Goal: Obtain resource: Download file/media

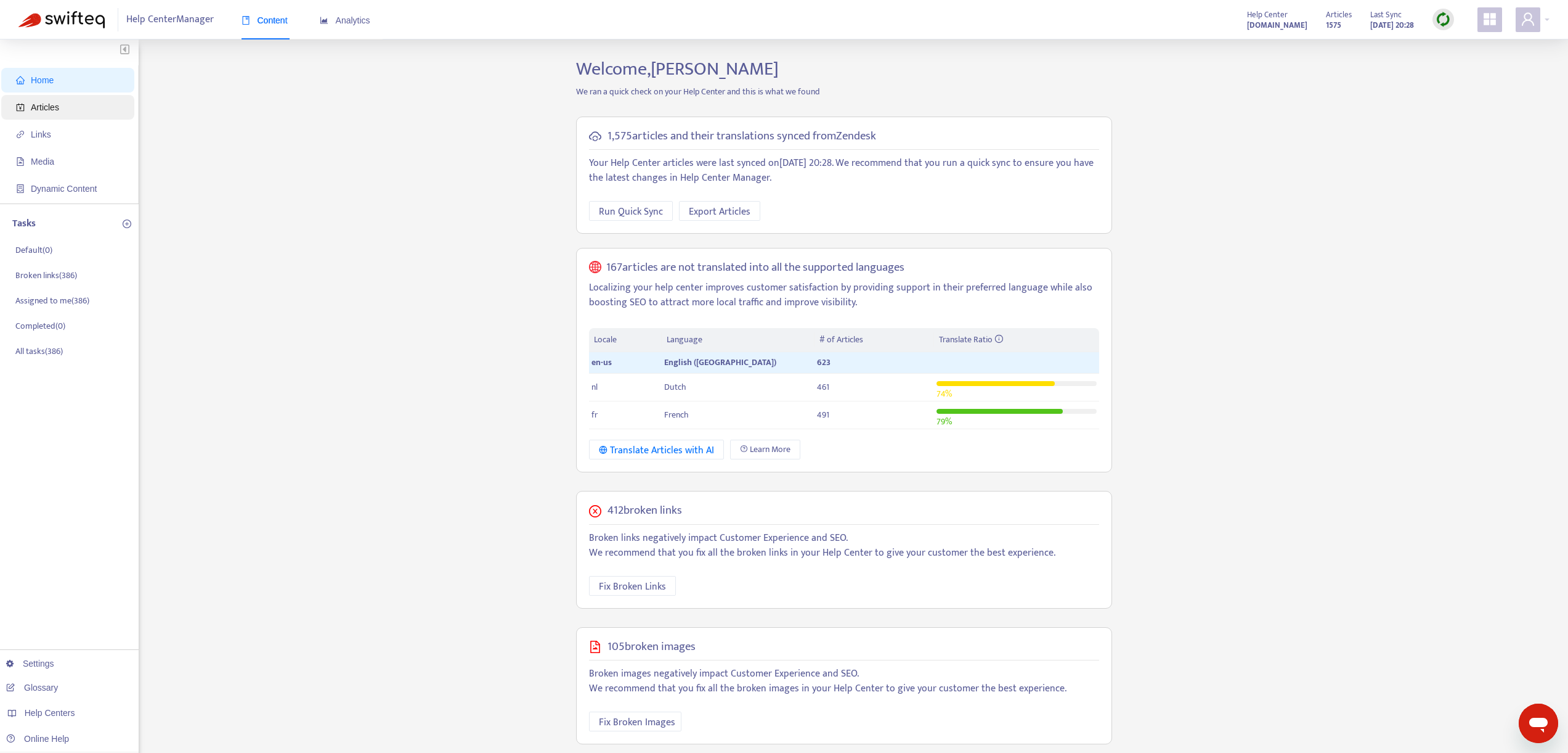
click at [65, 104] on span "Articles" at bounding box center [70, 107] width 108 height 25
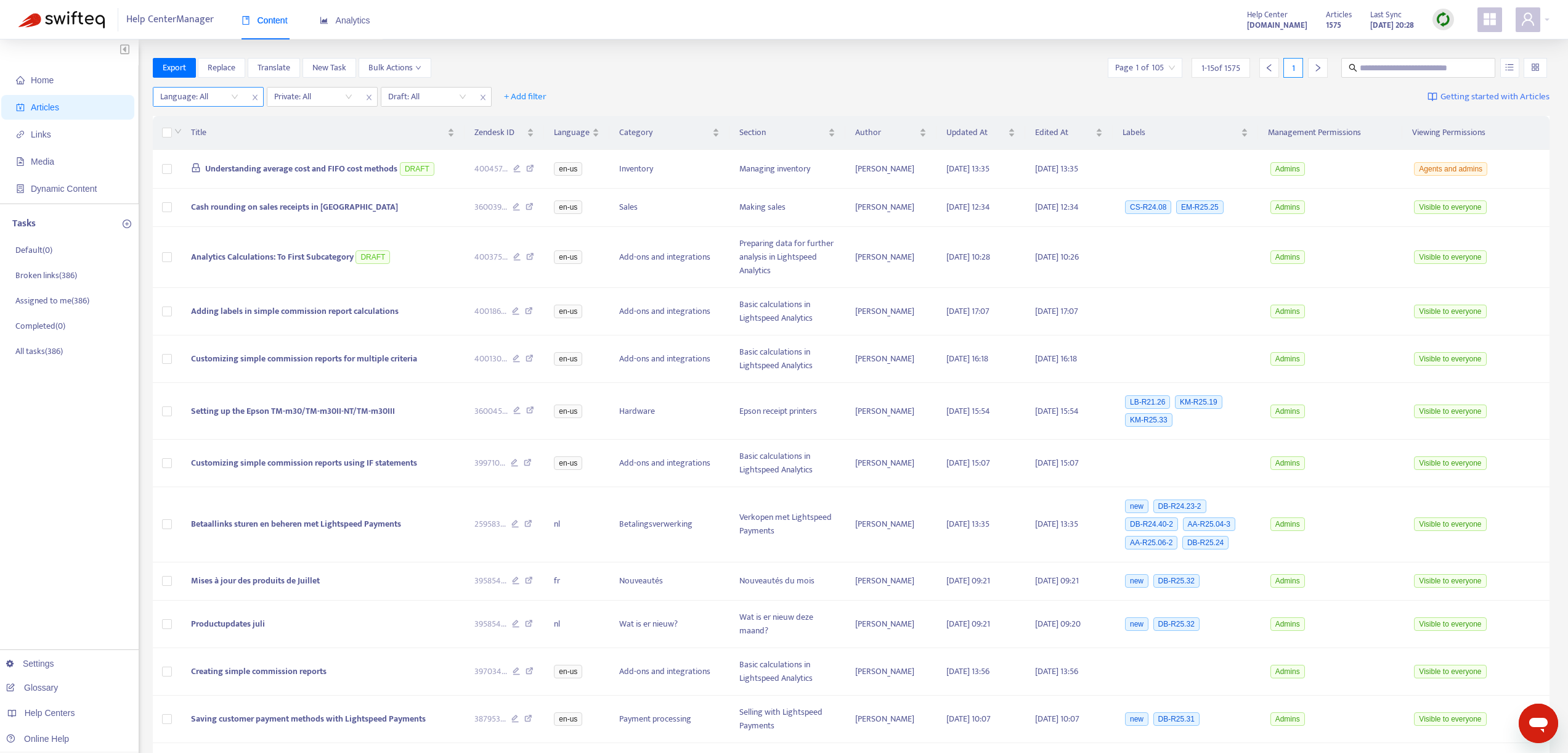
click at [218, 100] on div at bounding box center [193, 96] width 74 height 15
click at [192, 141] on div "en-us" at bounding box center [270, 140] width 214 height 14
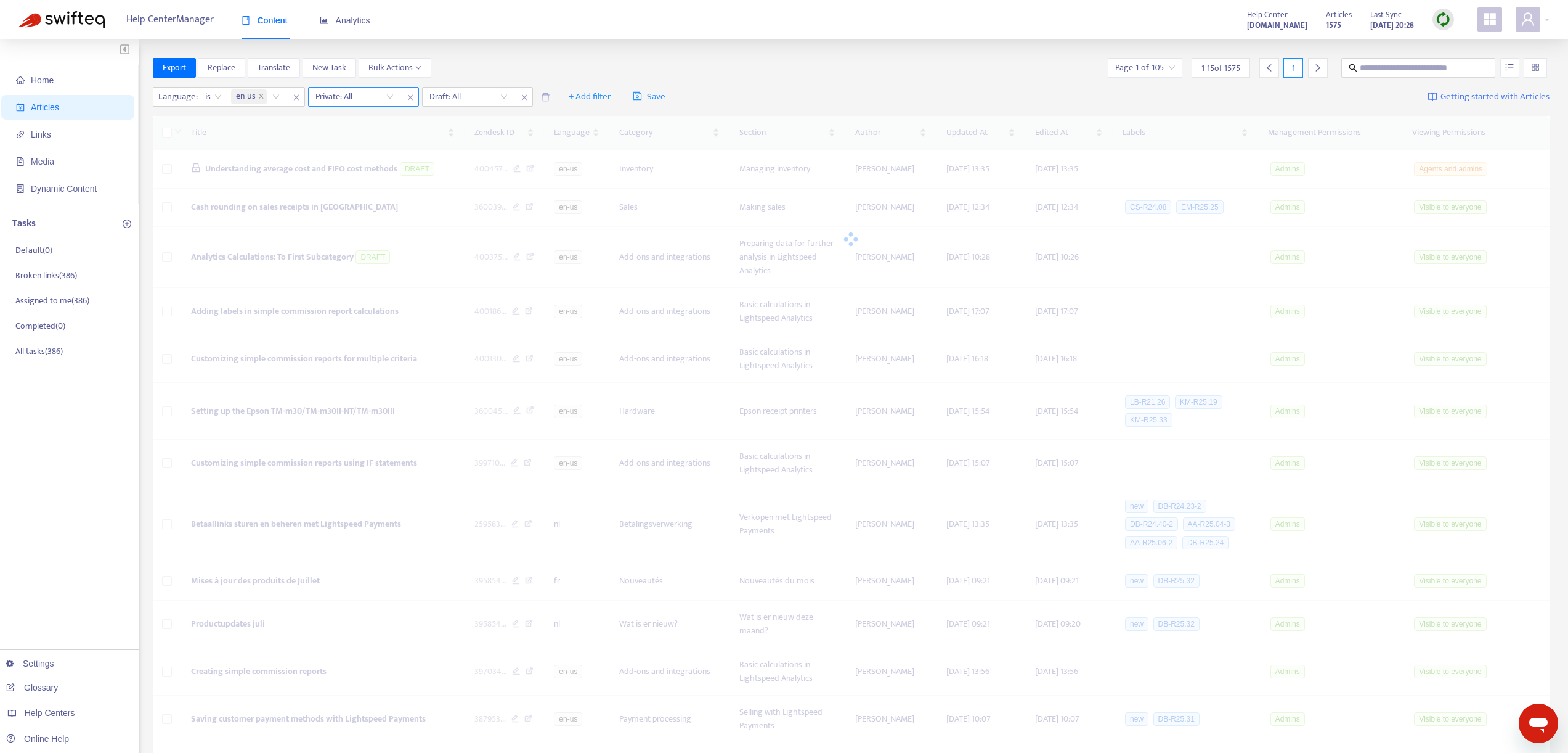
click at [374, 95] on input "search" at bounding box center [354, 96] width 78 height 19
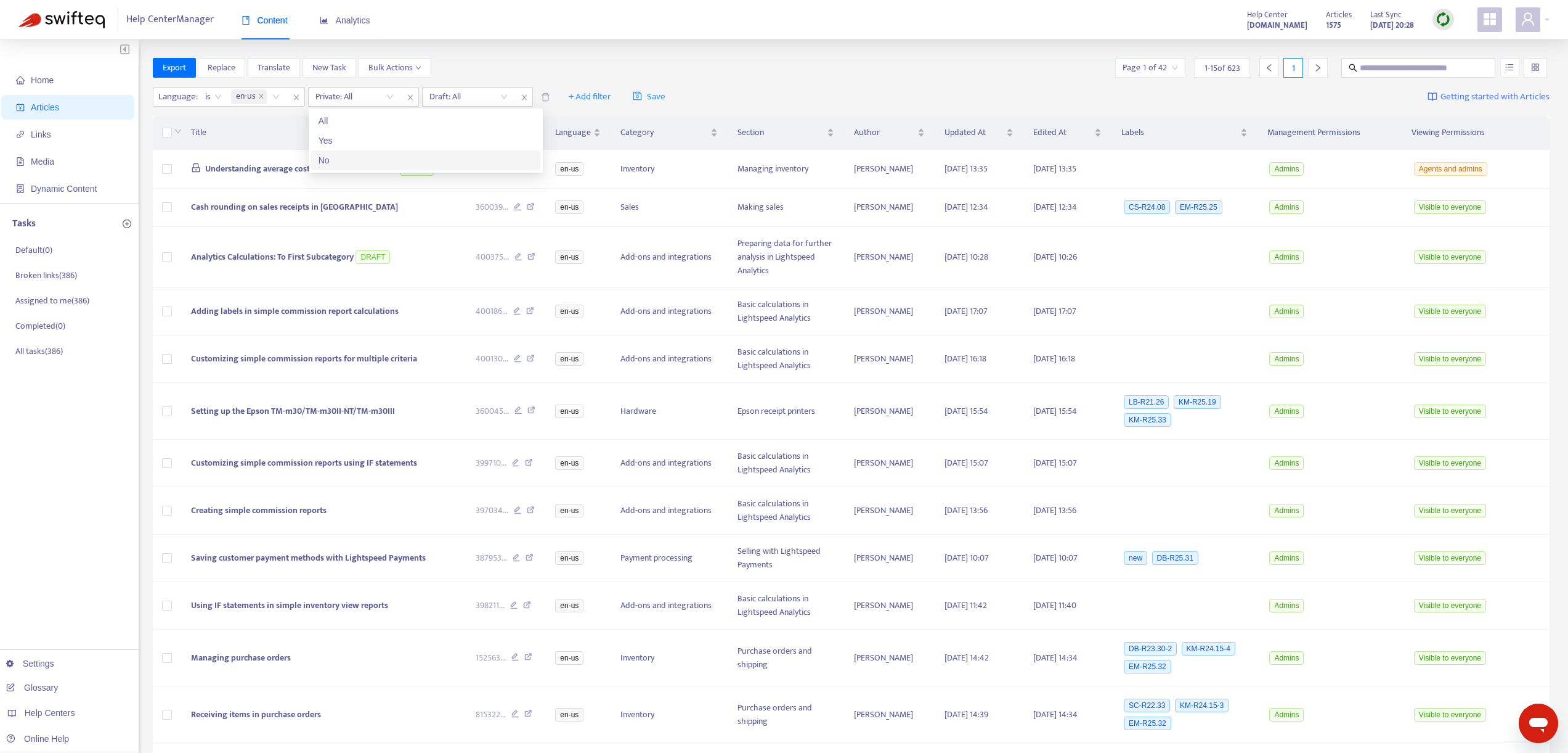
click at [332, 157] on div "No" at bounding box center [426, 160] width 214 height 14
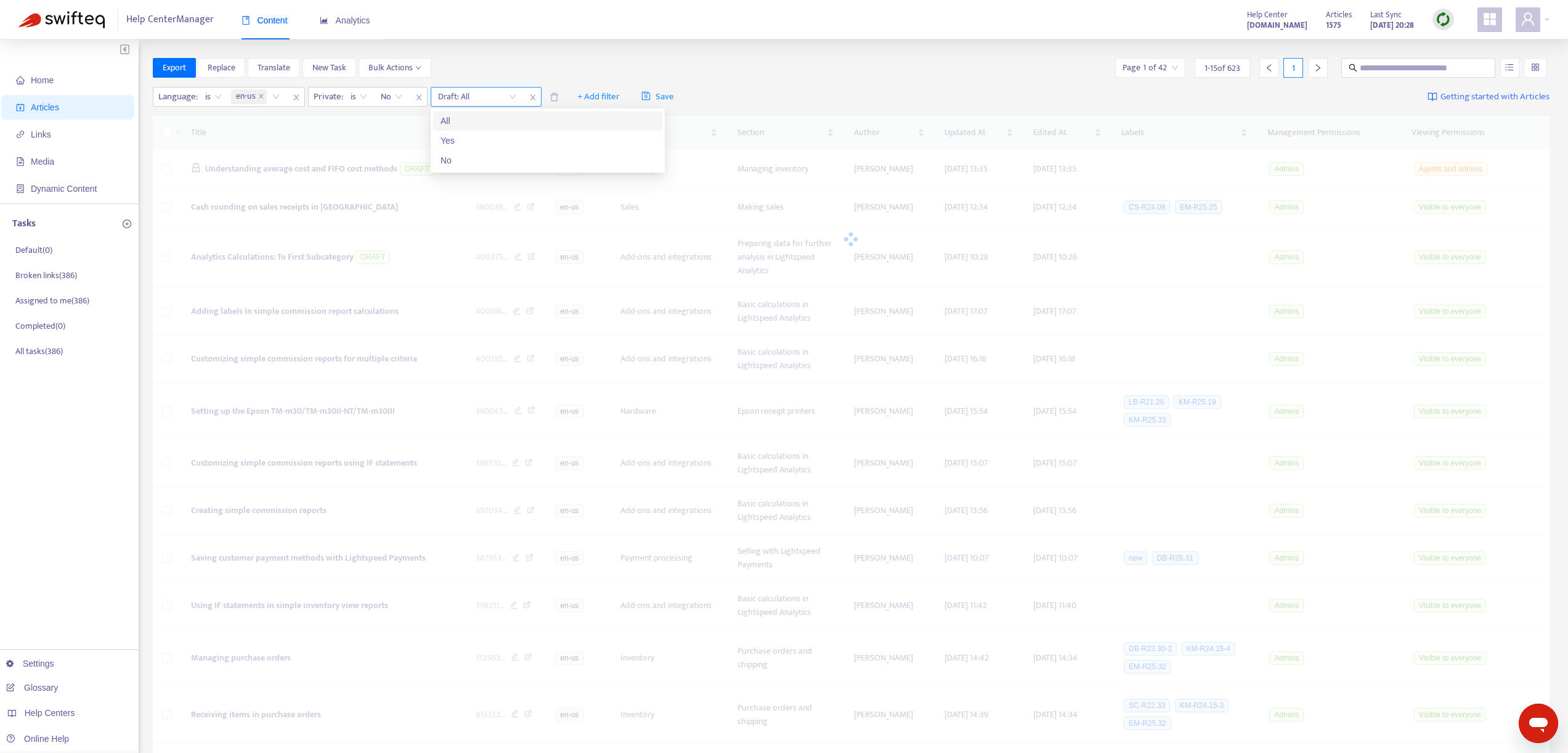
click at [469, 98] on input "search" at bounding box center [478, 96] width 78 height 19
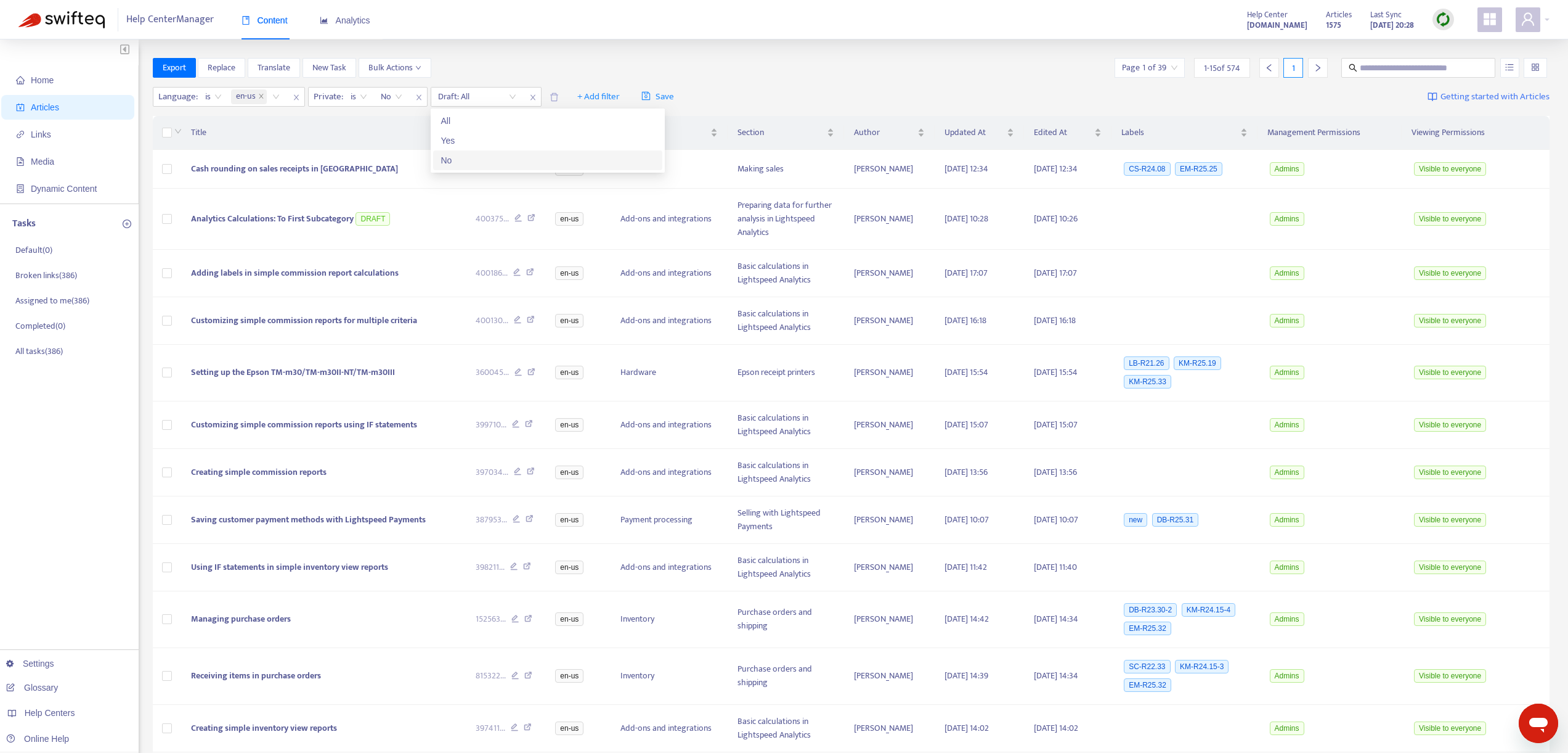
click at [450, 158] on div "No" at bounding box center [547, 160] width 214 height 14
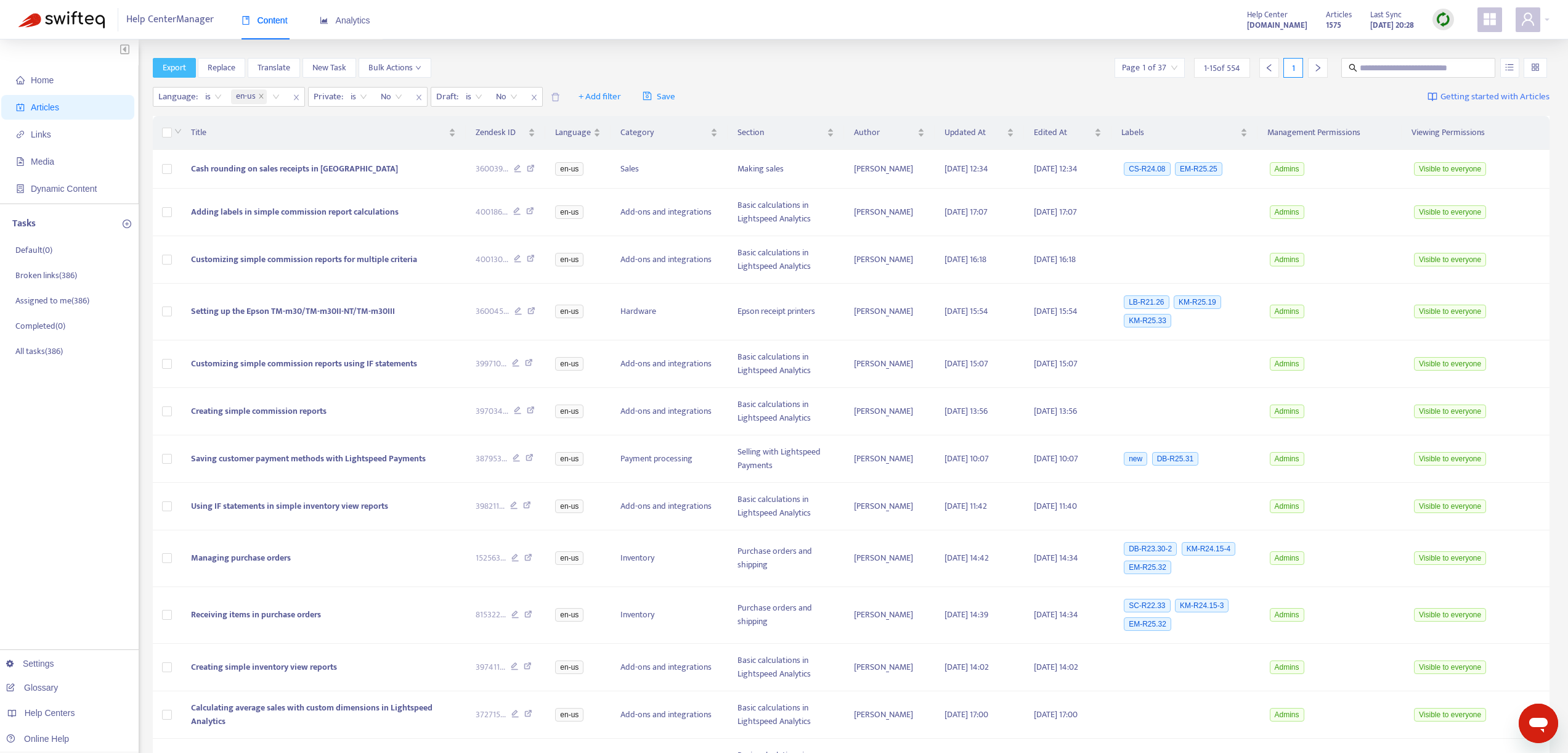
click at [172, 68] on span "Export" at bounding box center [173, 68] width 23 height 14
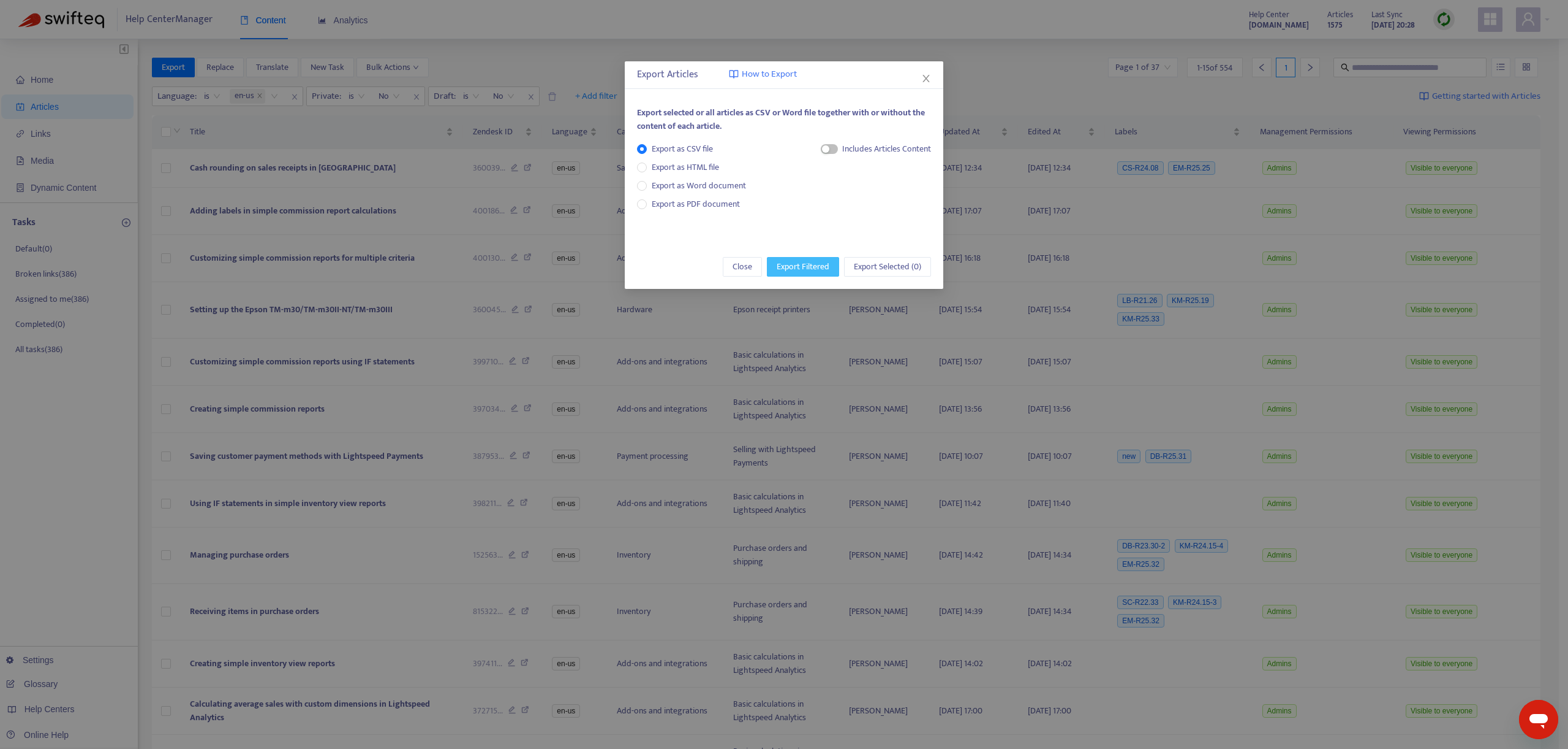
click at [803, 271] on span "Export Filtered" at bounding box center [803, 267] width 53 height 14
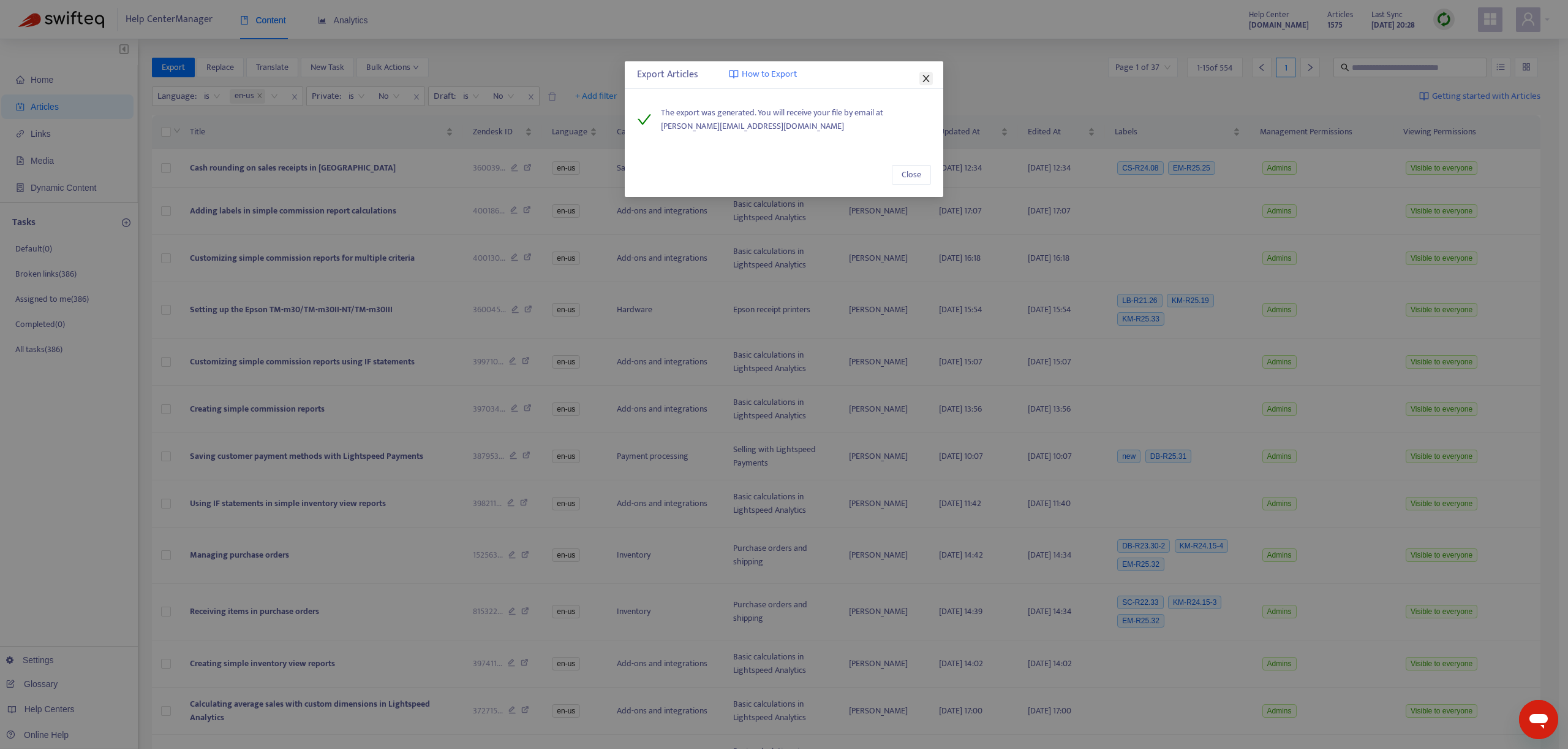
click at [924, 79] on icon "close" at bounding box center [925, 78] width 6 height 7
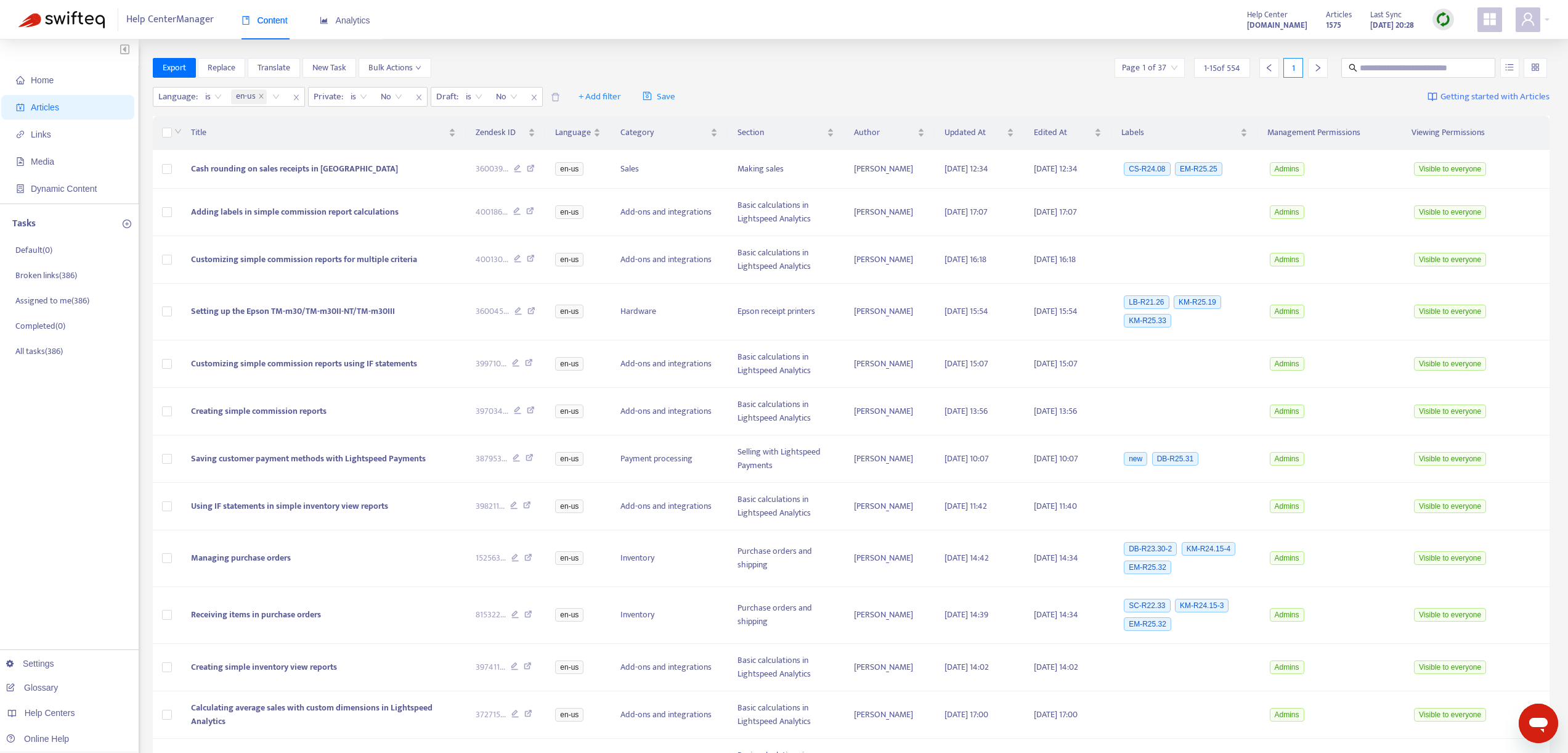
click at [1261, 24] on strong "[DOMAIN_NAME]" at bounding box center [1277, 25] width 60 height 14
click at [1547, 19] on div at bounding box center [1533, 19] width 34 height 25
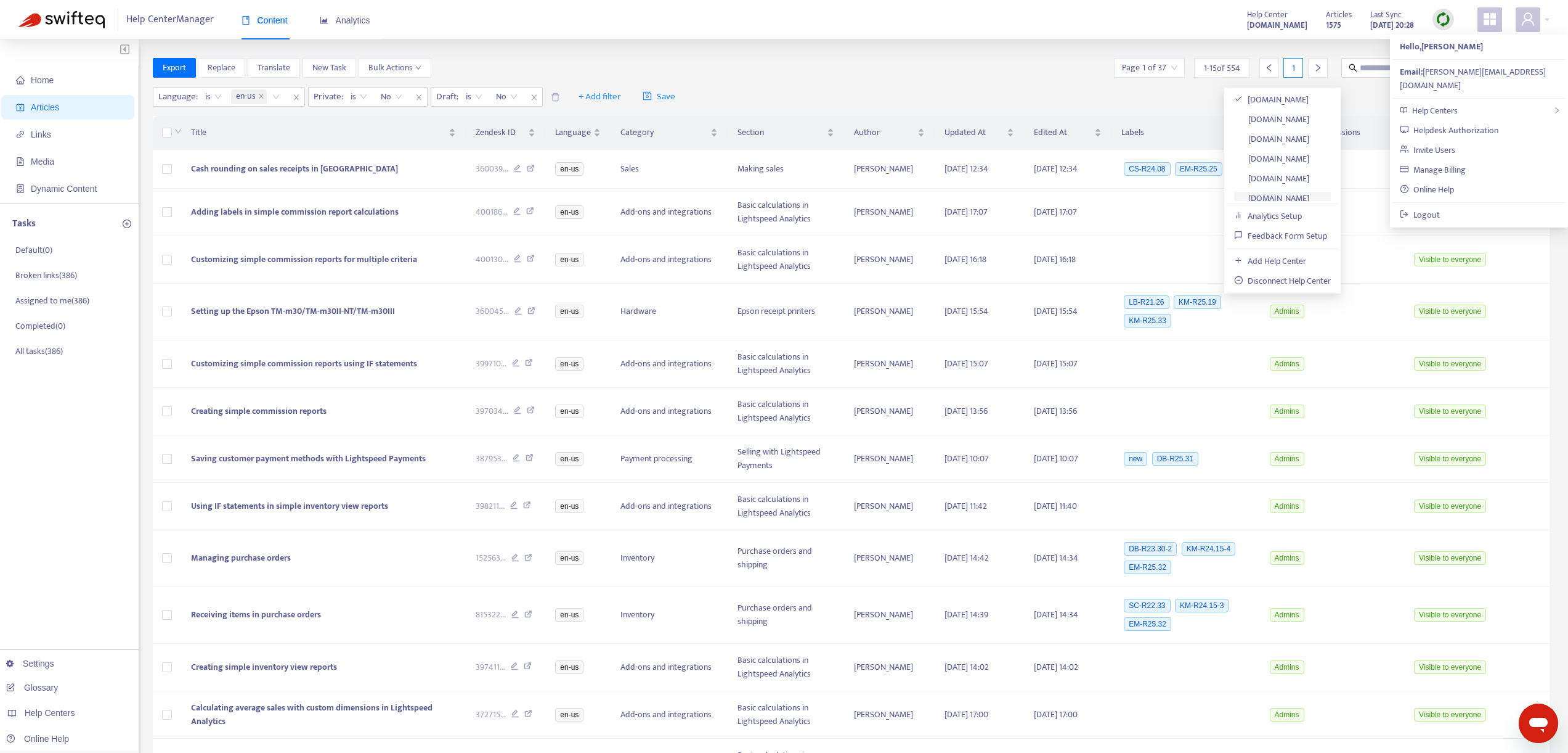
click at [1269, 194] on link "[DOMAIN_NAME]" at bounding box center [1271, 198] width 75 height 14
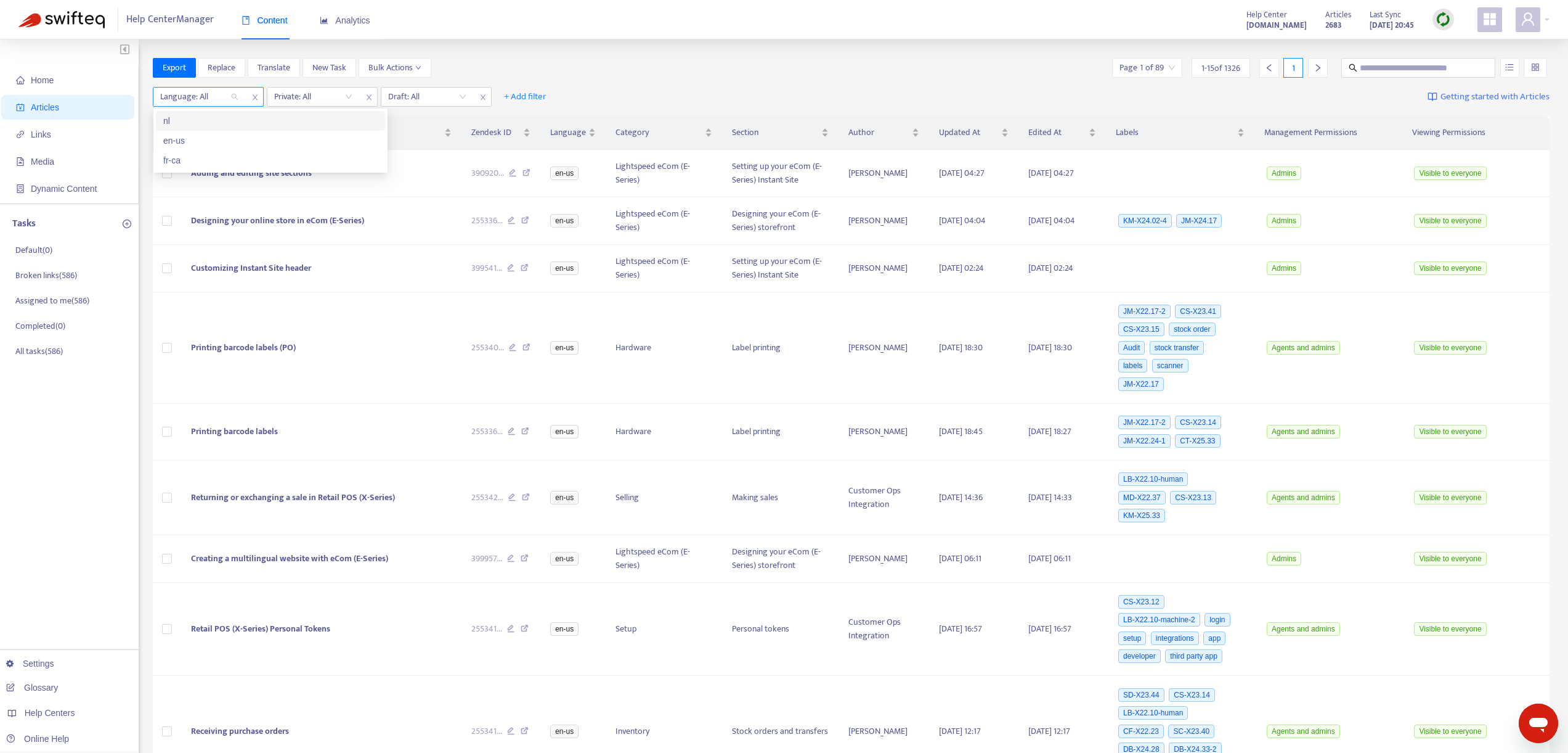
click at [230, 96] on div "Language: All" at bounding box center [198, 96] width 92 height 19
click at [179, 143] on div "en-us" at bounding box center [270, 140] width 214 height 14
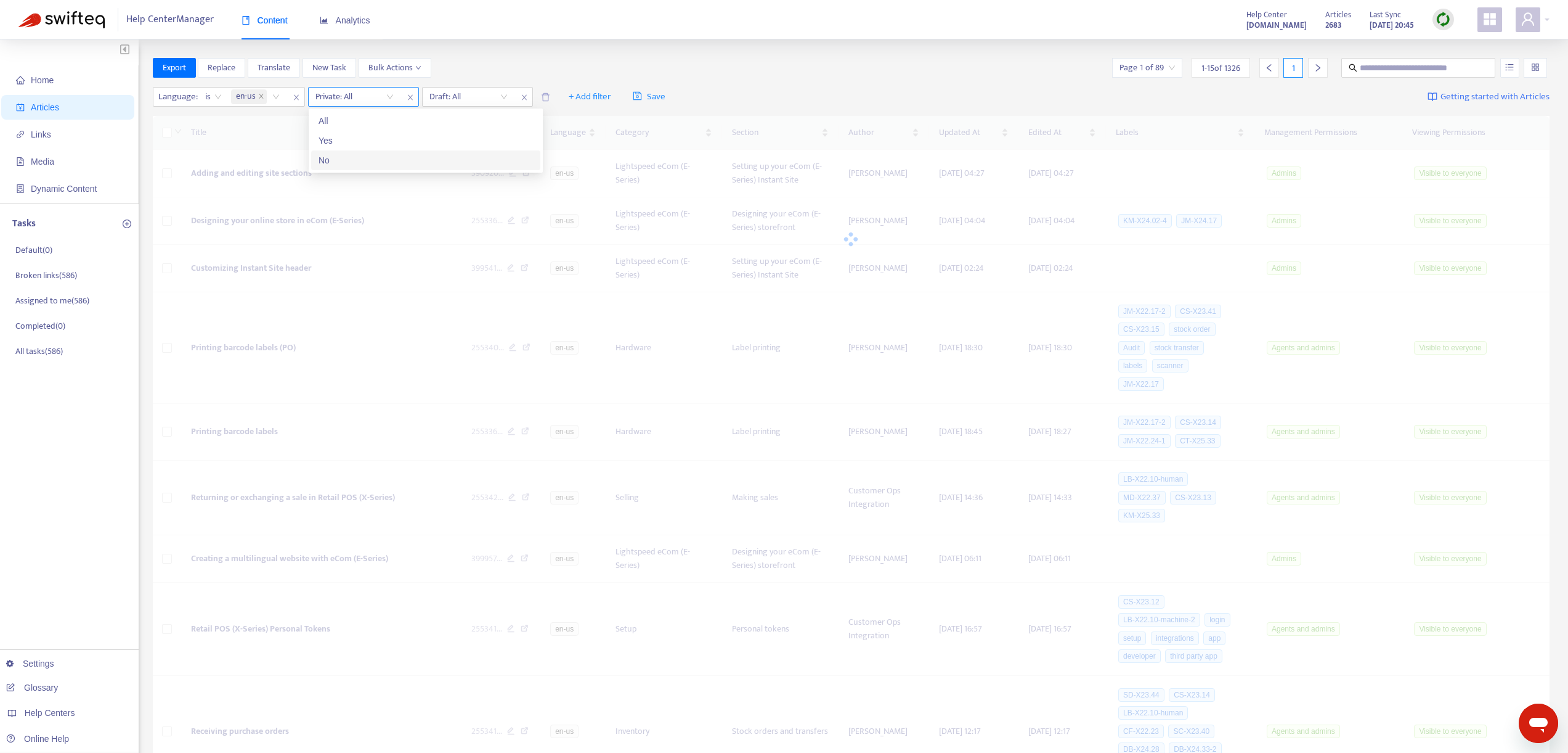
click at [374, 93] on input "search" at bounding box center [354, 96] width 78 height 19
click at [332, 157] on div "No" at bounding box center [426, 160] width 214 height 14
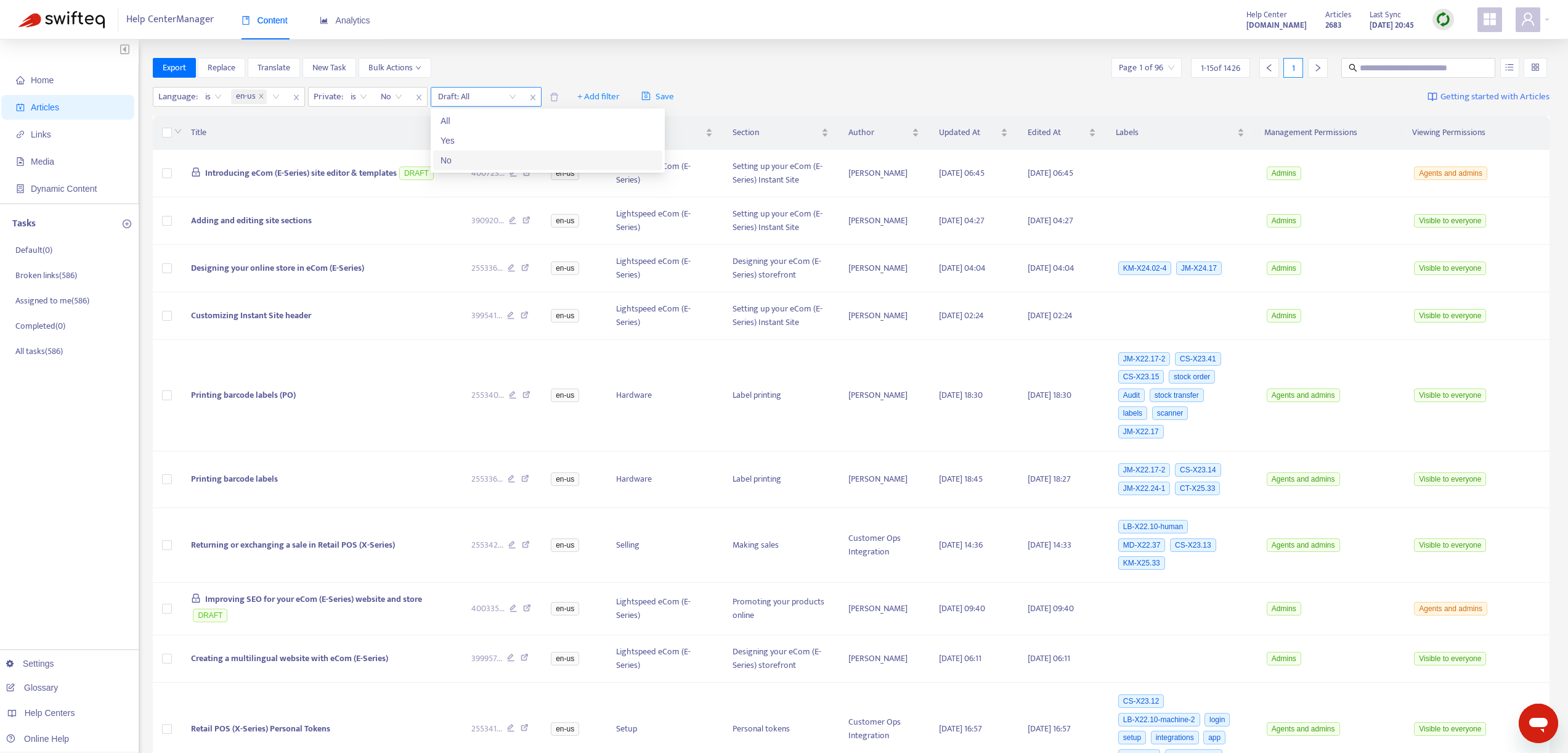
click at [501, 96] on input "search" at bounding box center [478, 96] width 78 height 19
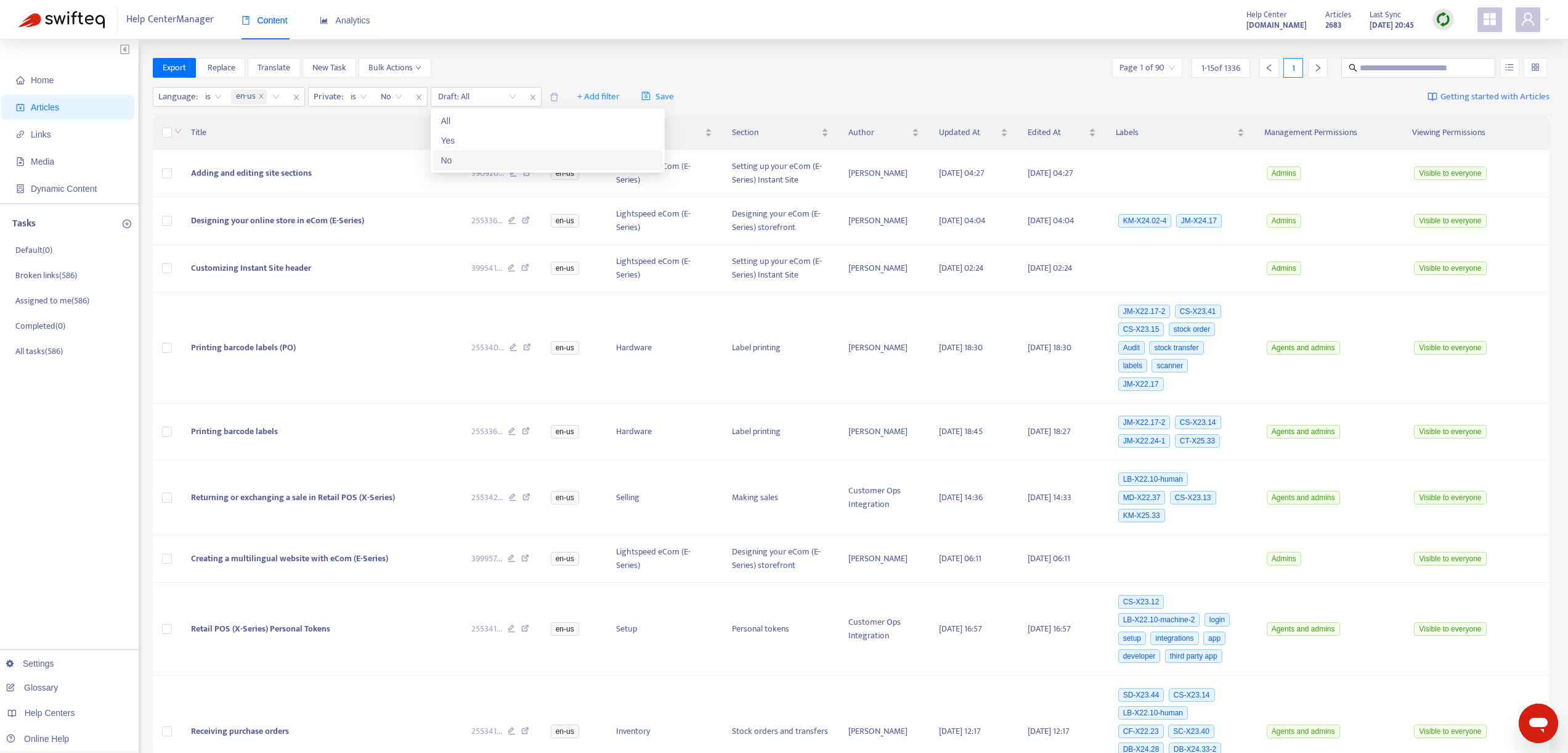
click at [461, 157] on div "No" at bounding box center [547, 160] width 214 height 14
click at [175, 68] on span "Export" at bounding box center [173, 68] width 23 height 14
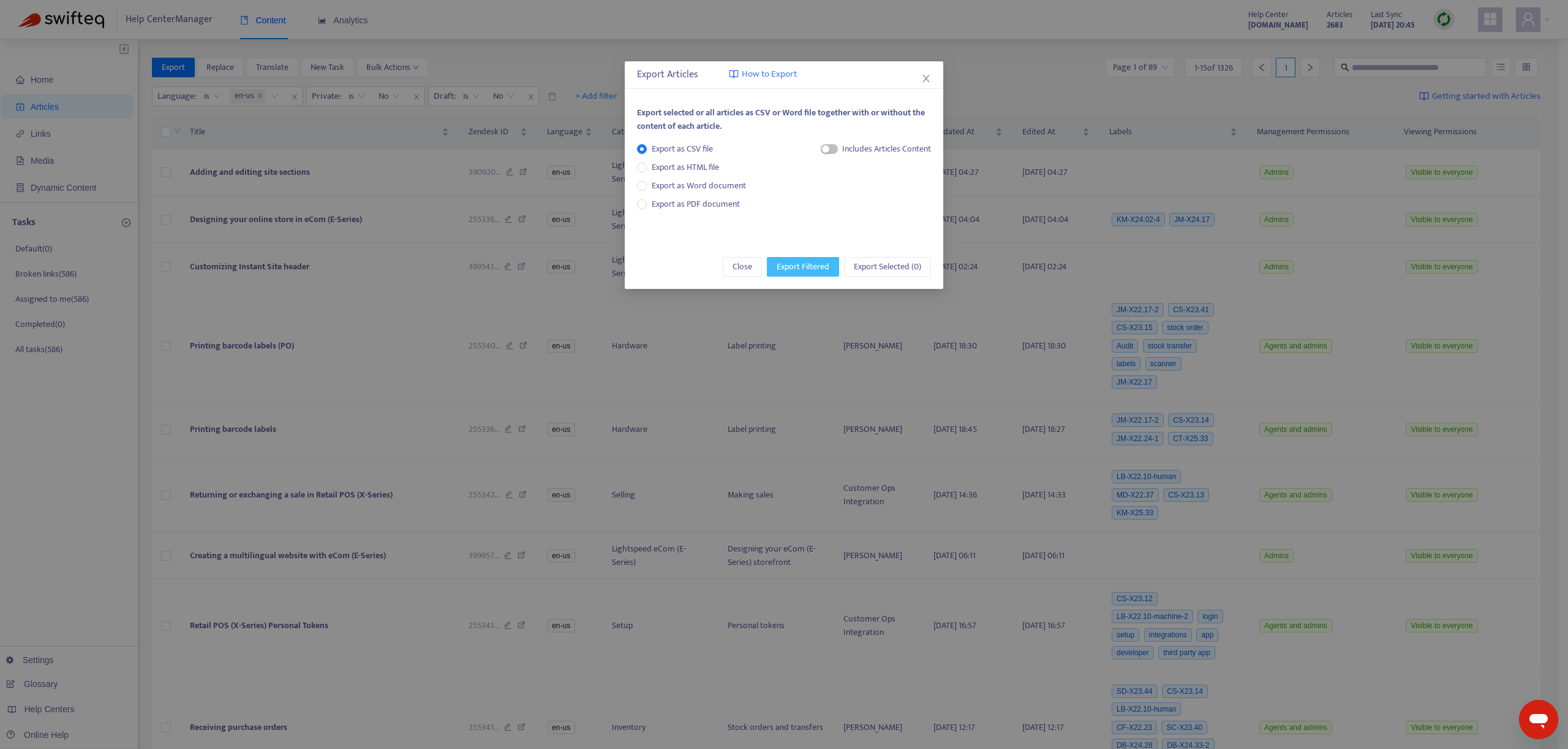
click at [805, 266] on span "Export Filtered" at bounding box center [803, 267] width 53 height 14
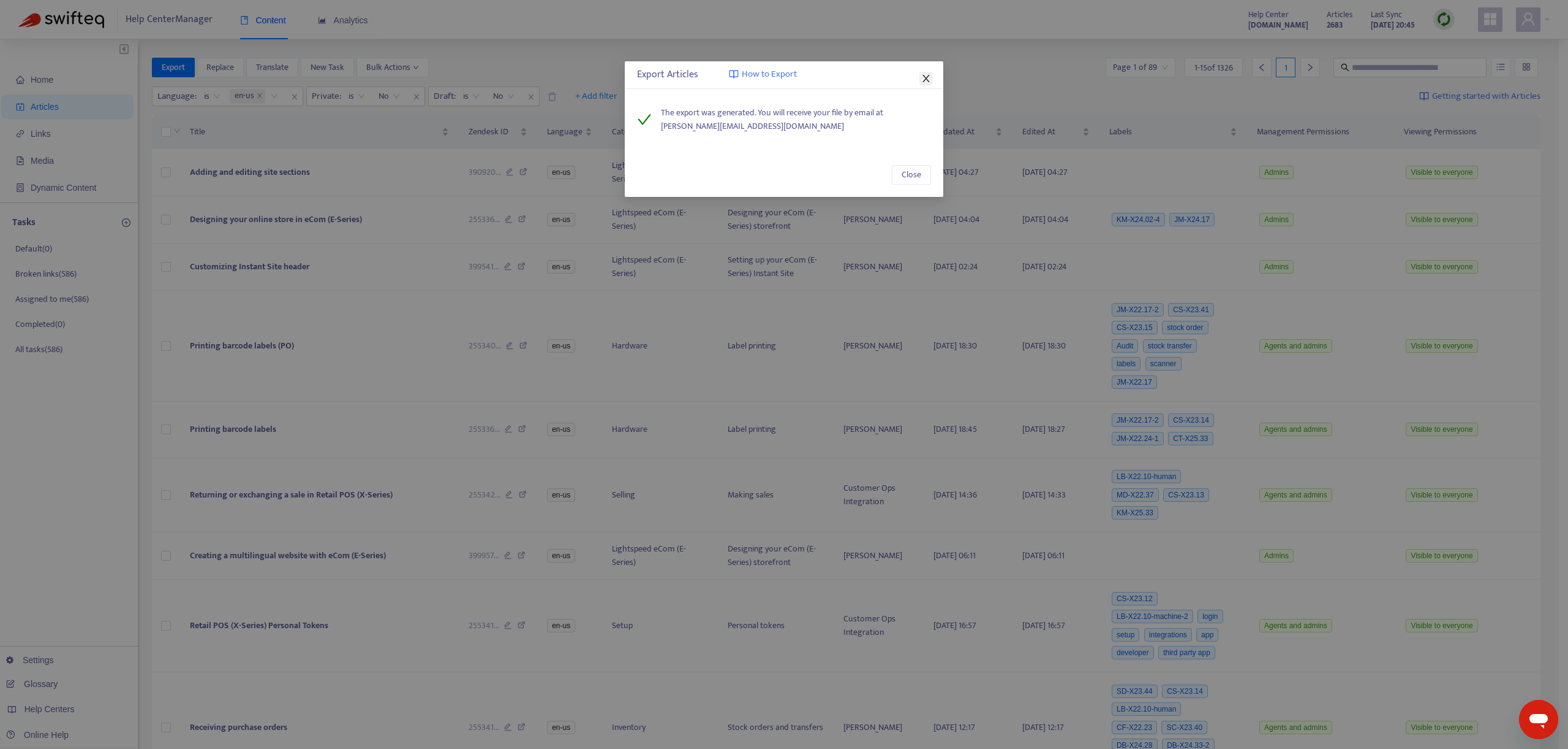
click at [927, 78] on icon "close" at bounding box center [926, 78] width 10 height 10
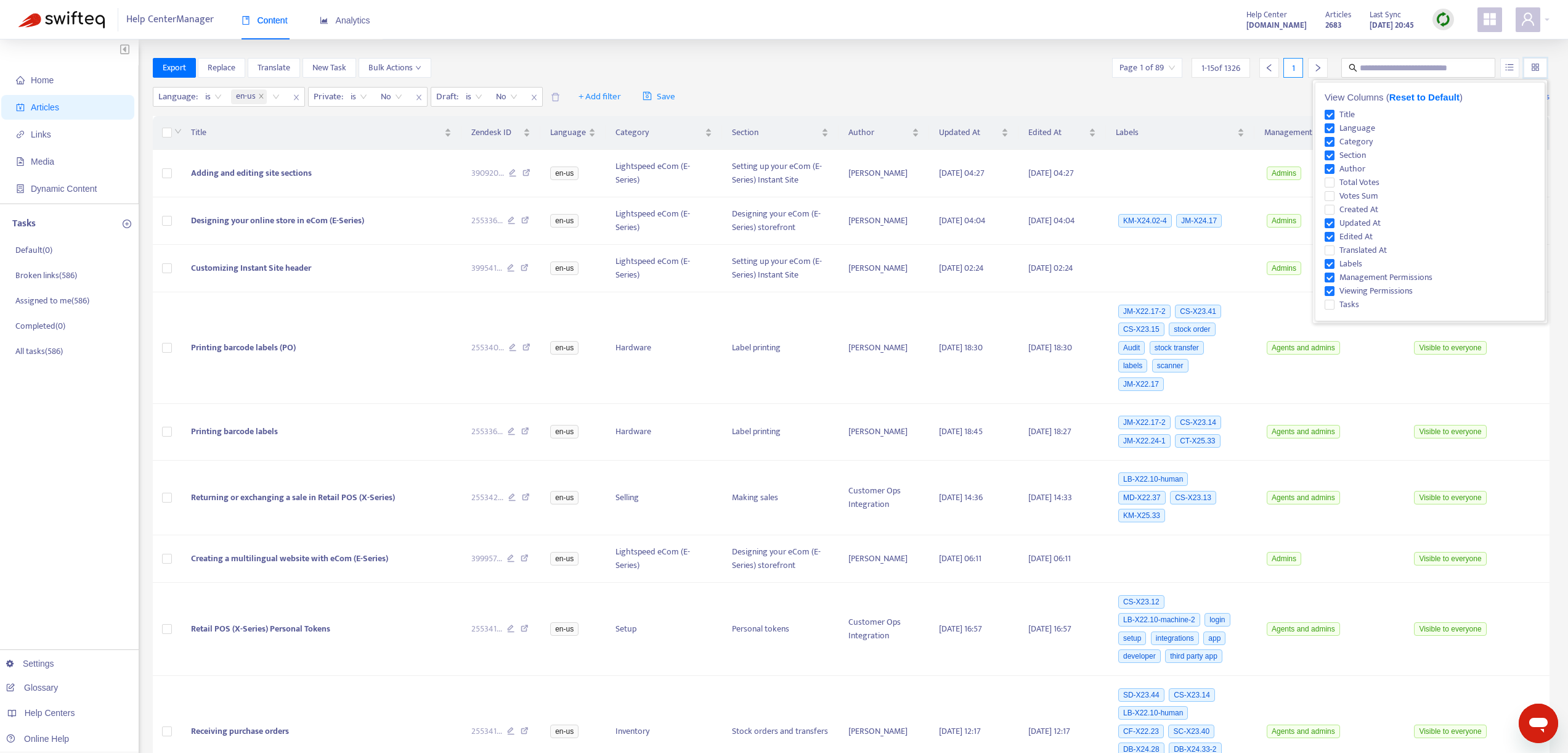
click at [1539, 70] on input "search" at bounding box center [1536, 68] width 8 height 19
click at [1074, 100] on div "Language : is en-us Private : is No Draft : is No + Add filter Save Getting sta…" at bounding box center [851, 96] width 1397 height 29
